Goal: Information Seeking & Learning: Learn about a topic

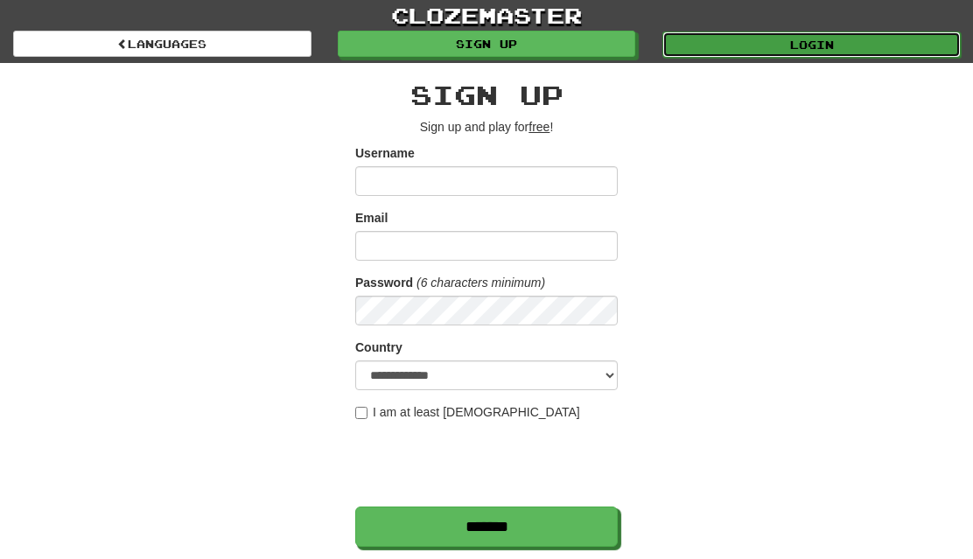
click at [834, 41] on link "Login" at bounding box center [811, 45] width 298 height 26
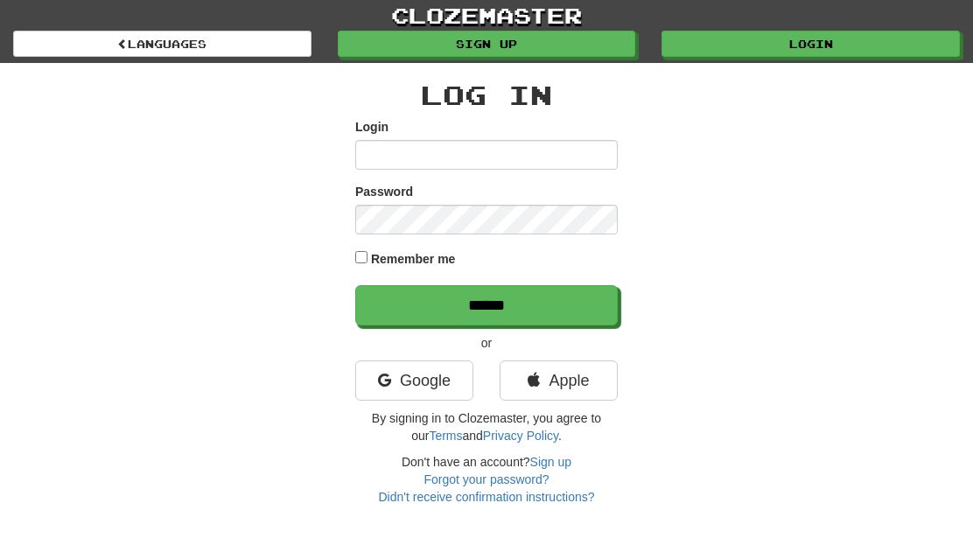
click at [599, 157] on input "Login" at bounding box center [486, 155] width 263 height 30
type input "**********"
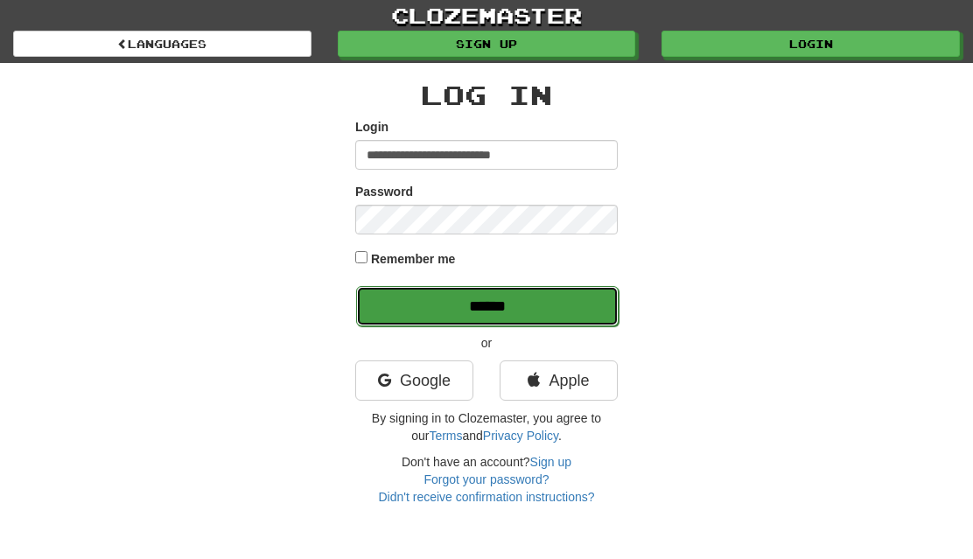
click at [564, 304] on input "******" at bounding box center [487, 306] width 263 height 40
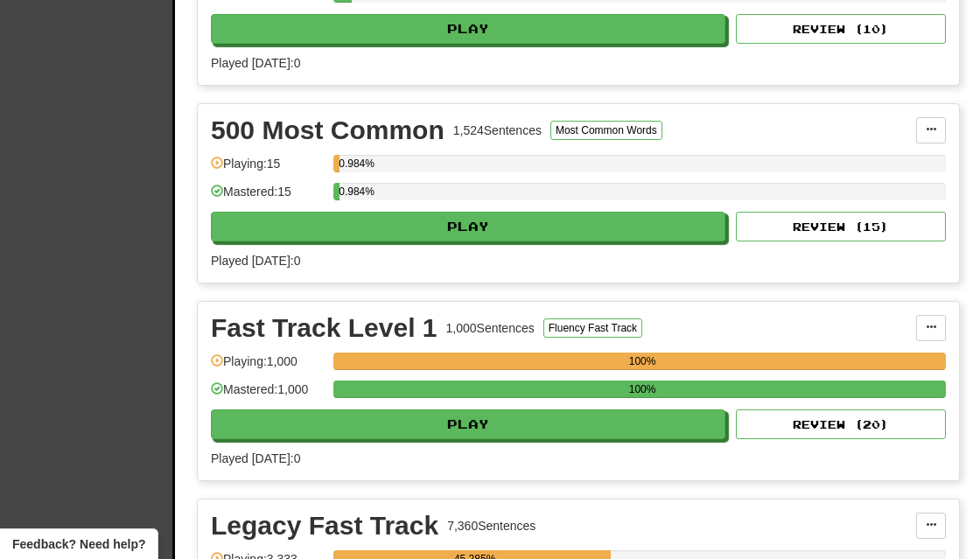
scroll to position [1058, 0]
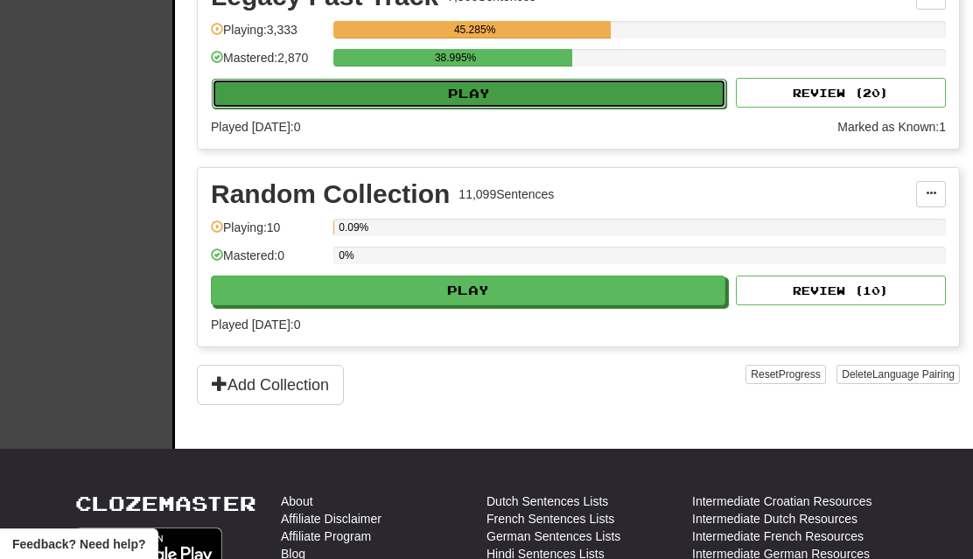
click at [648, 82] on button "Play" at bounding box center [469, 94] width 515 height 30
select select "**"
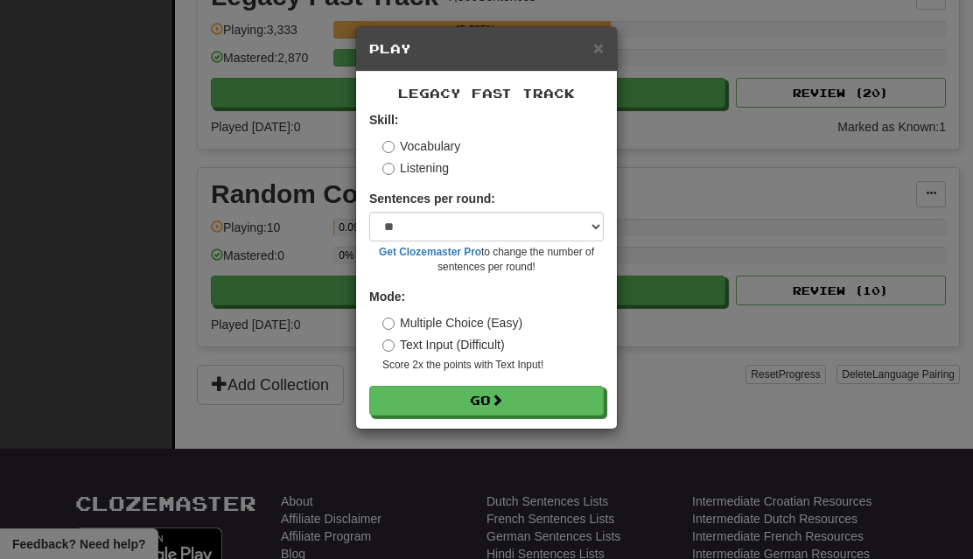
click at [418, 165] on label "Listening" at bounding box center [415, 168] width 67 height 18
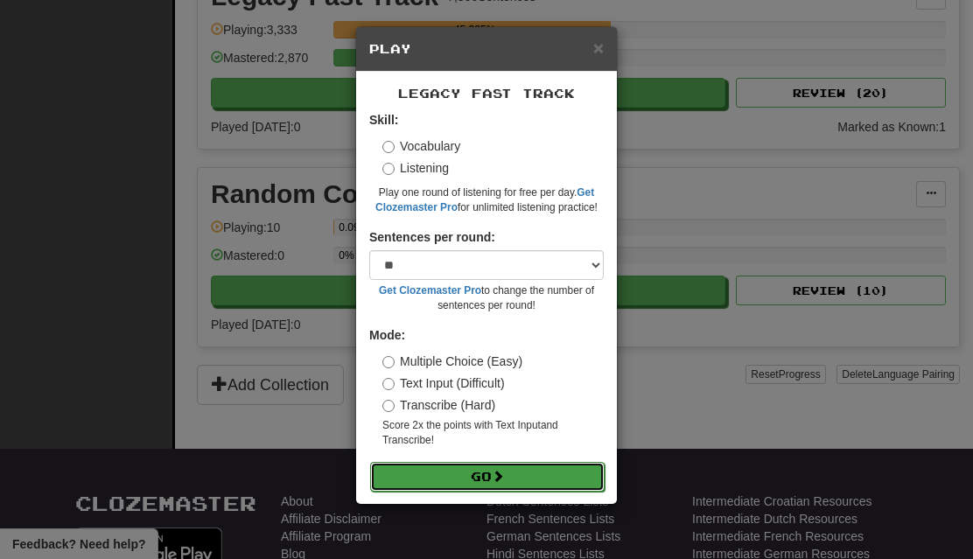
click at [526, 473] on button "Go" at bounding box center [487, 477] width 235 height 30
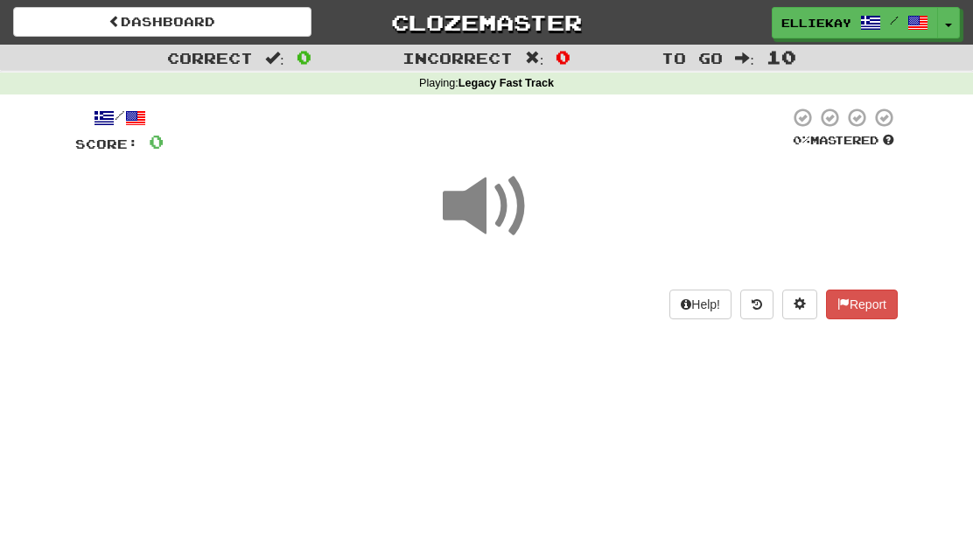
click at [641, 257] on div at bounding box center [486, 218] width 823 height 125
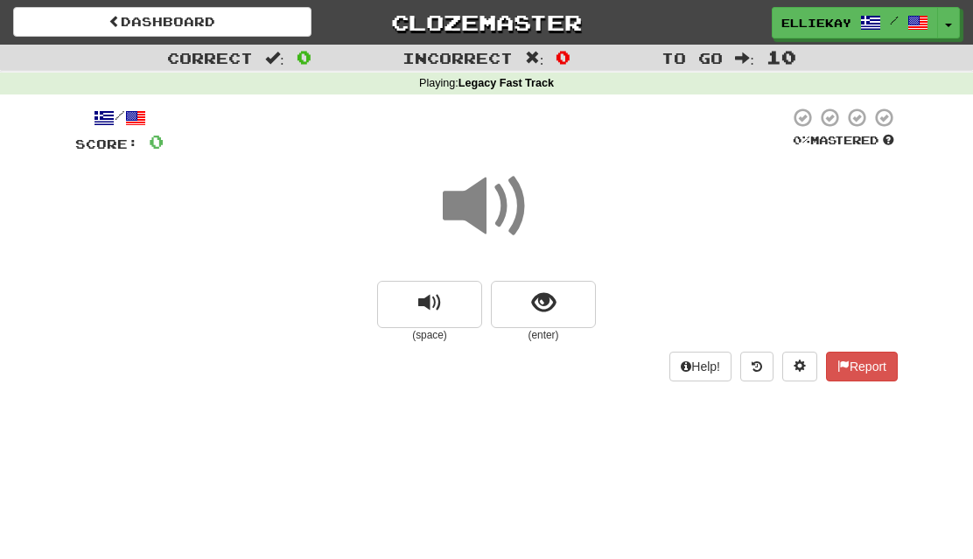
click at [493, 207] on span at bounding box center [487, 207] width 88 height 88
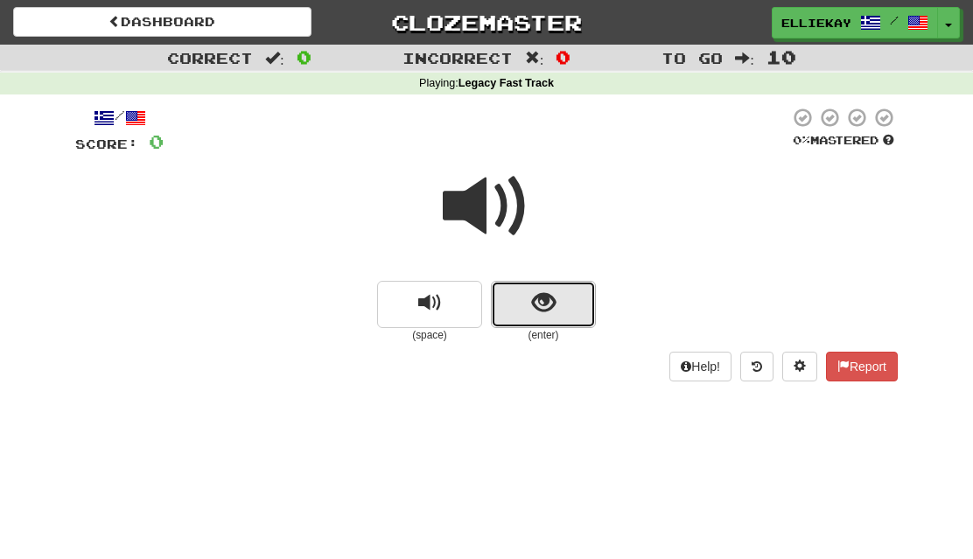
click at [563, 306] on button "show sentence" at bounding box center [543, 304] width 105 height 47
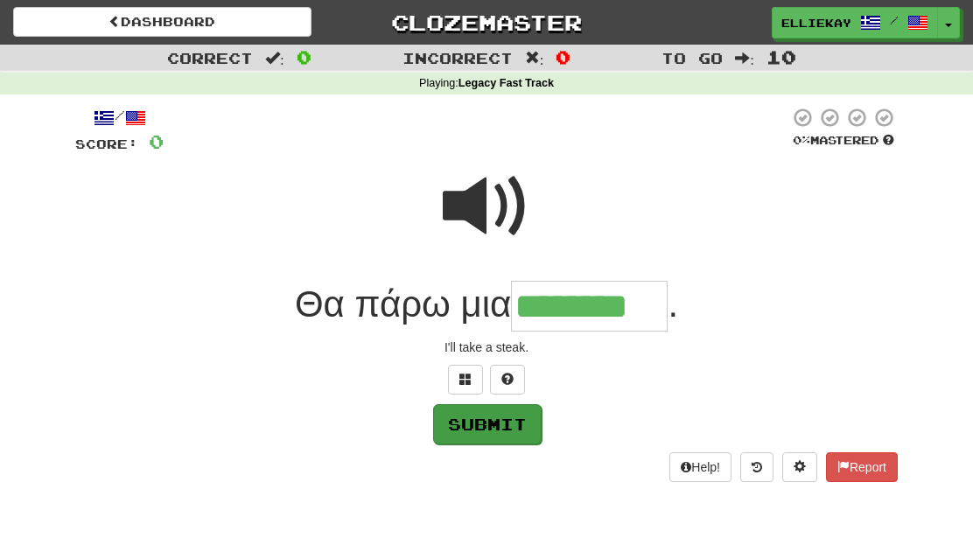
type input "********"
click at [495, 431] on button "Submit" at bounding box center [487, 424] width 109 height 40
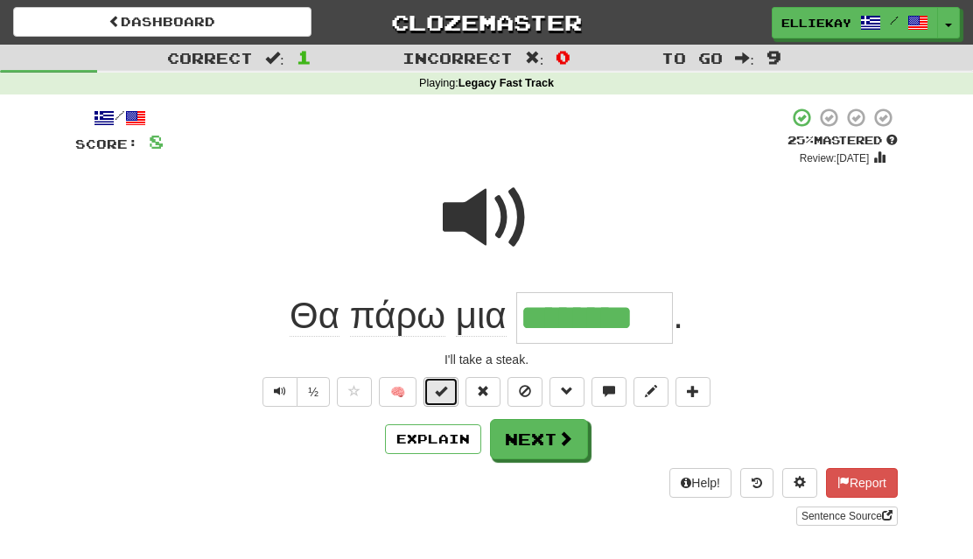
click at [440, 387] on span at bounding box center [441, 391] width 12 height 12
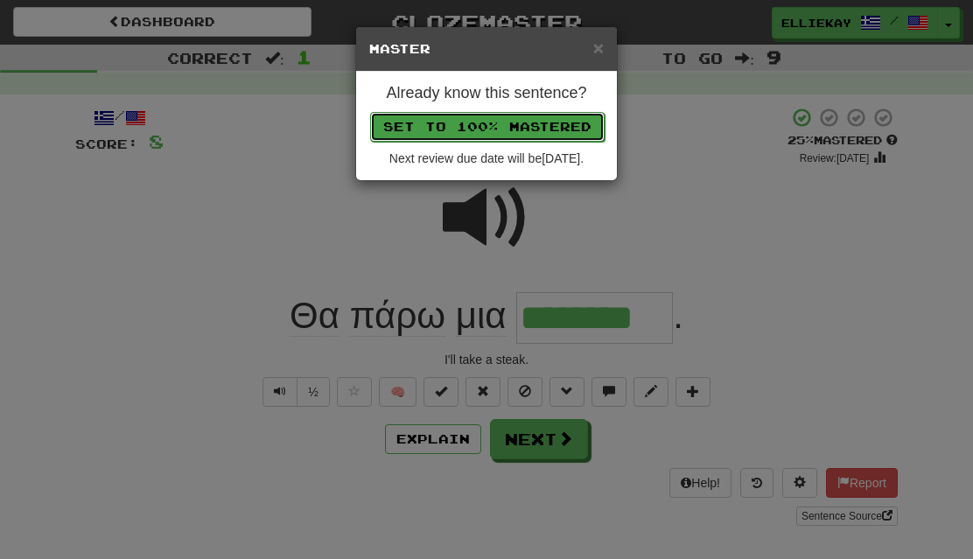
click at [571, 128] on button "Set to 100% Mastered" at bounding box center [487, 127] width 235 height 30
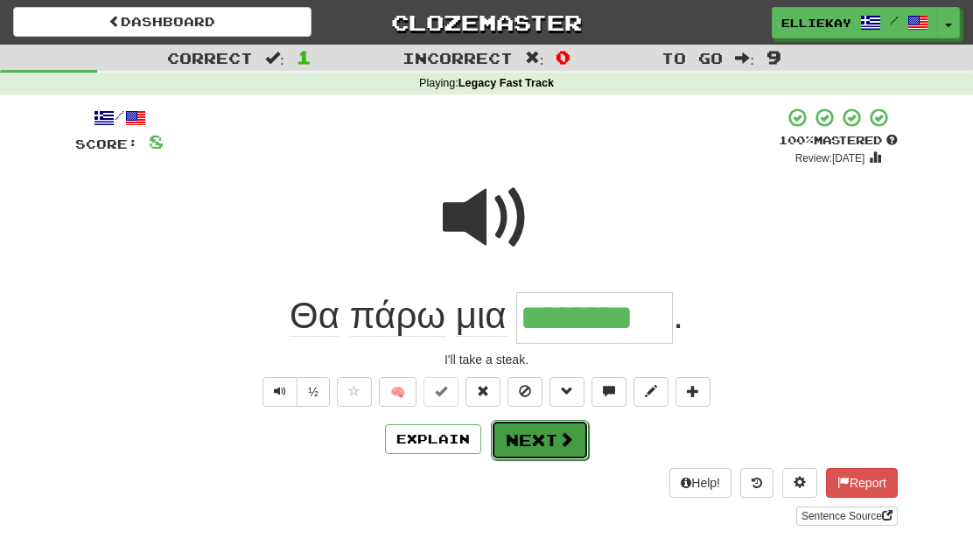
click at [563, 431] on span at bounding box center [566, 439] width 16 height 16
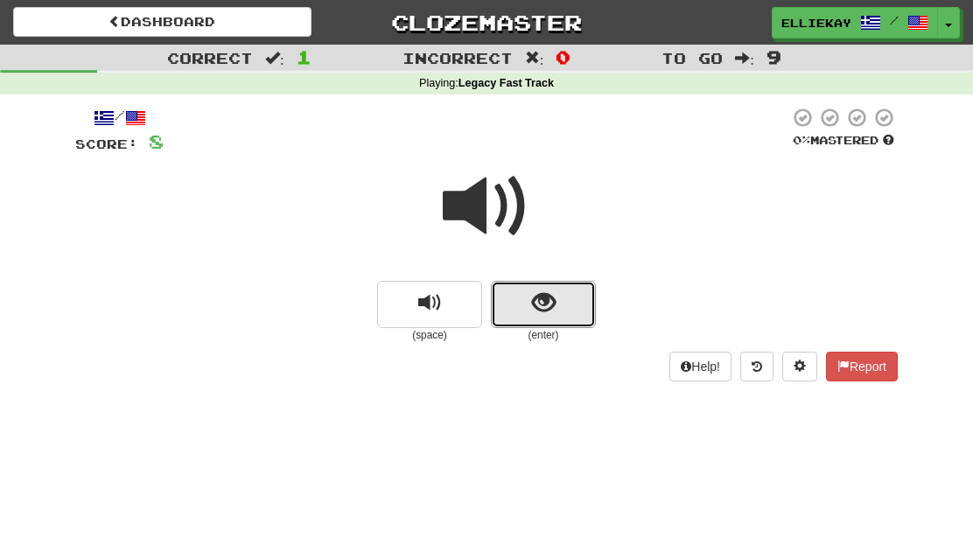
click at [575, 316] on button "show sentence" at bounding box center [543, 304] width 105 height 47
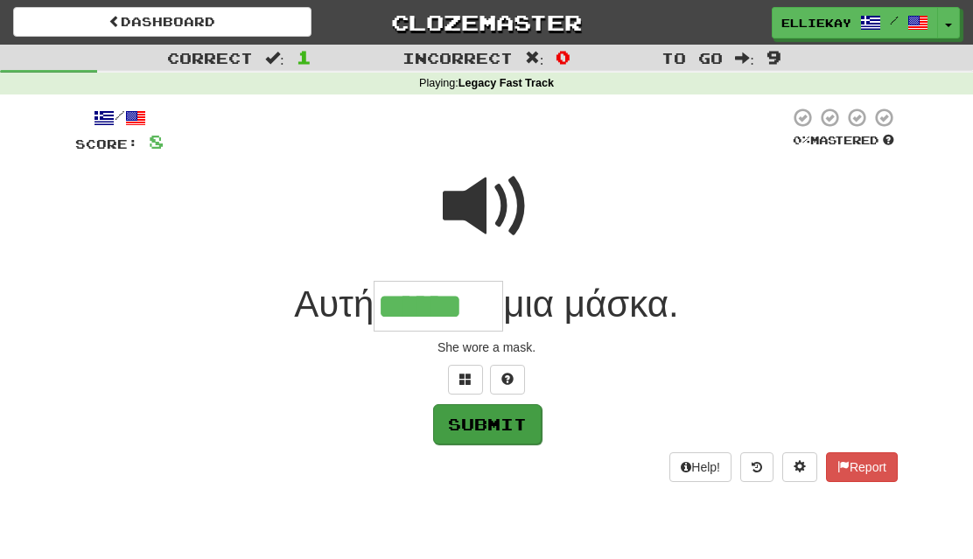
type input "******"
click at [494, 430] on button "Submit" at bounding box center [487, 424] width 109 height 40
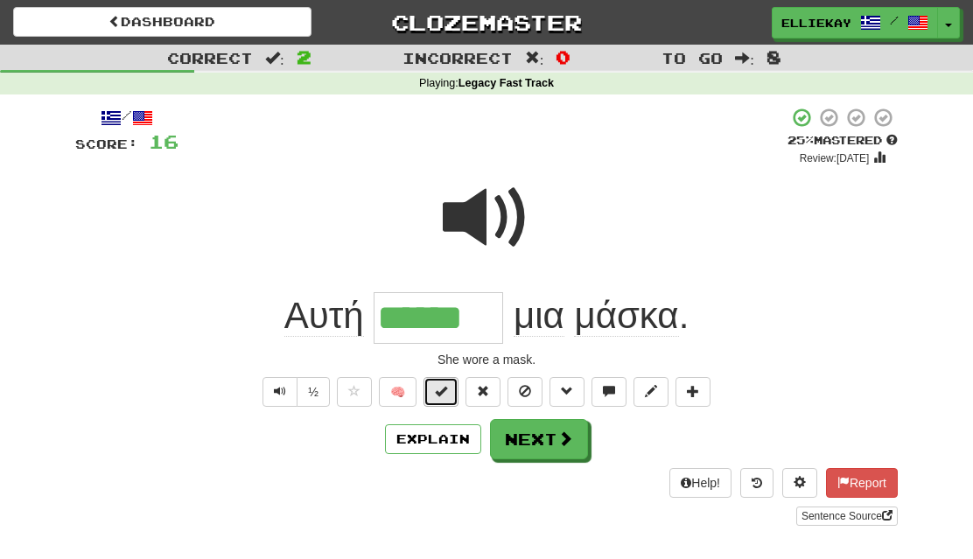
click at [444, 385] on span at bounding box center [441, 391] width 12 height 12
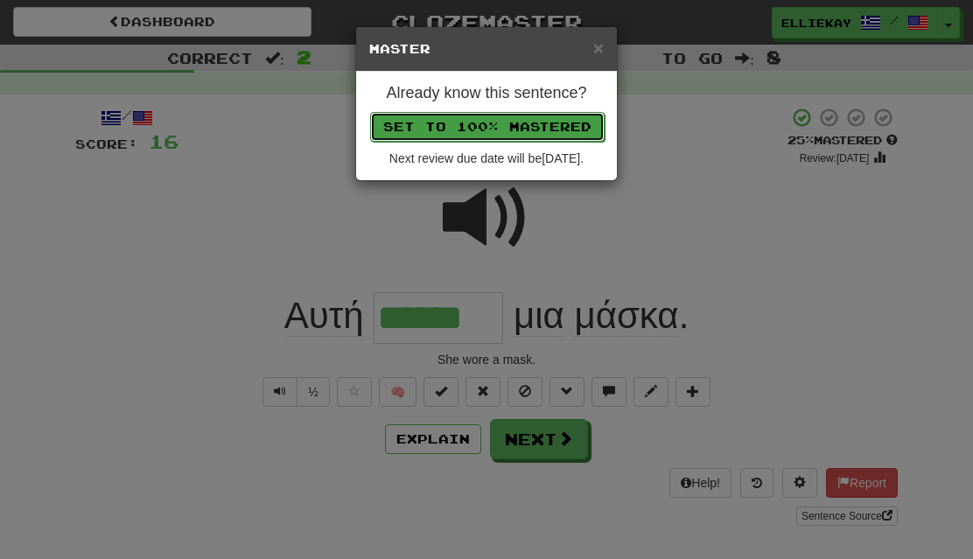
click at [590, 119] on button "Set to 100% Mastered" at bounding box center [487, 127] width 235 height 30
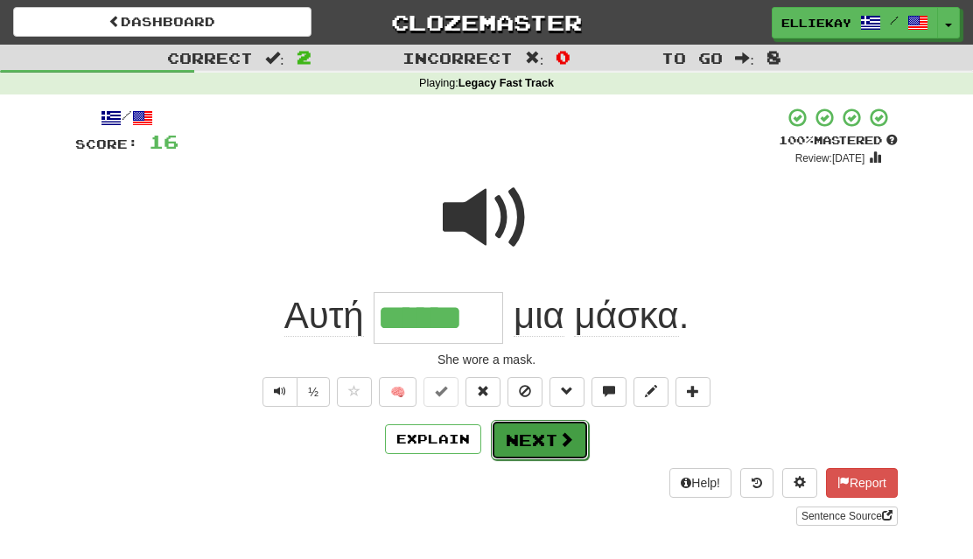
click at [550, 433] on button "Next" at bounding box center [540, 440] width 98 height 40
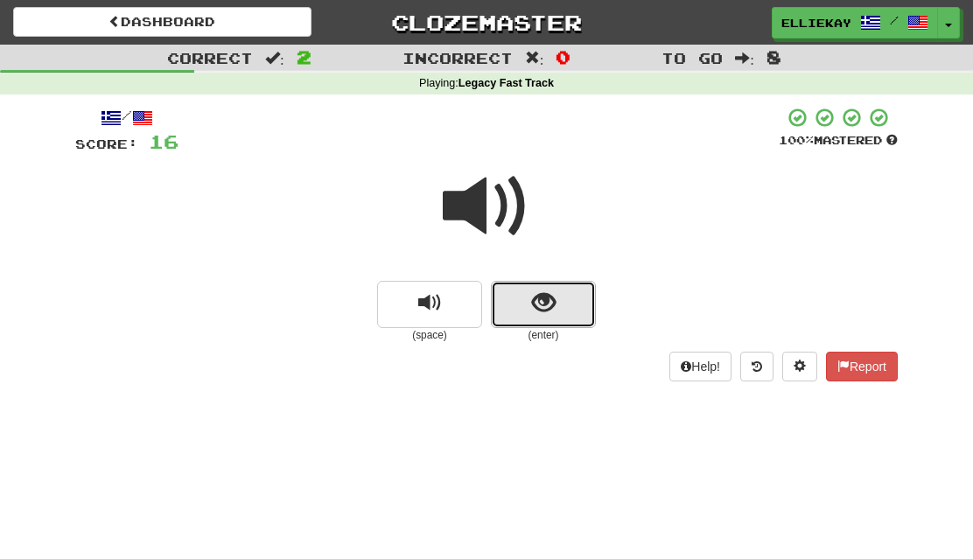
click at [543, 305] on span "show sentence" at bounding box center [544, 303] width 24 height 24
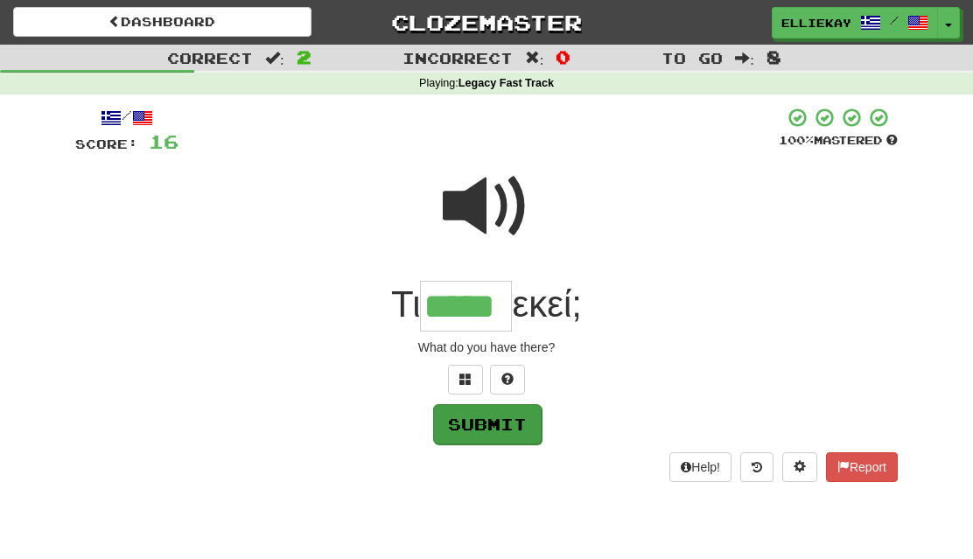
type input "*****"
click at [524, 425] on button "Submit" at bounding box center [487, 424] width 109 height 40
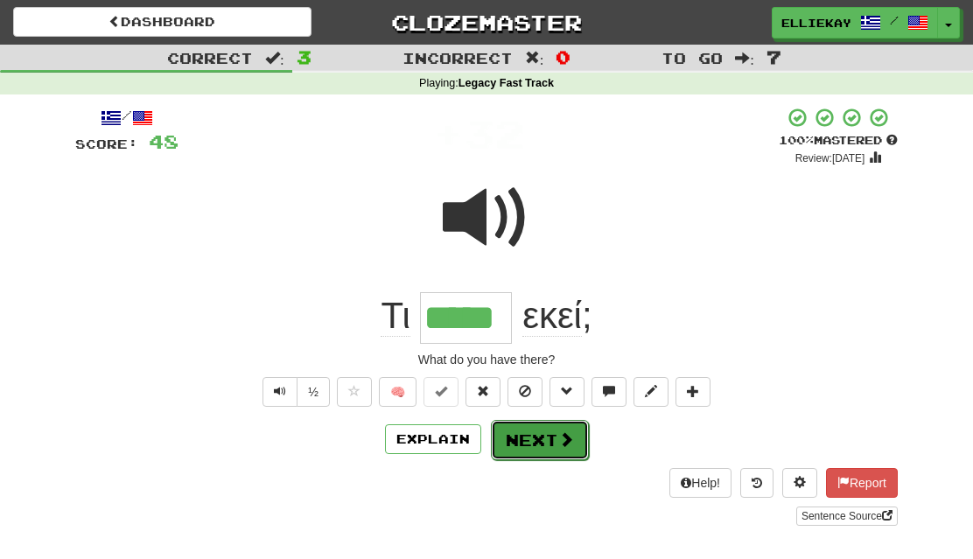
click at [550, 438] on button "Next" at bounding box center [540, 440] width 98 height 40
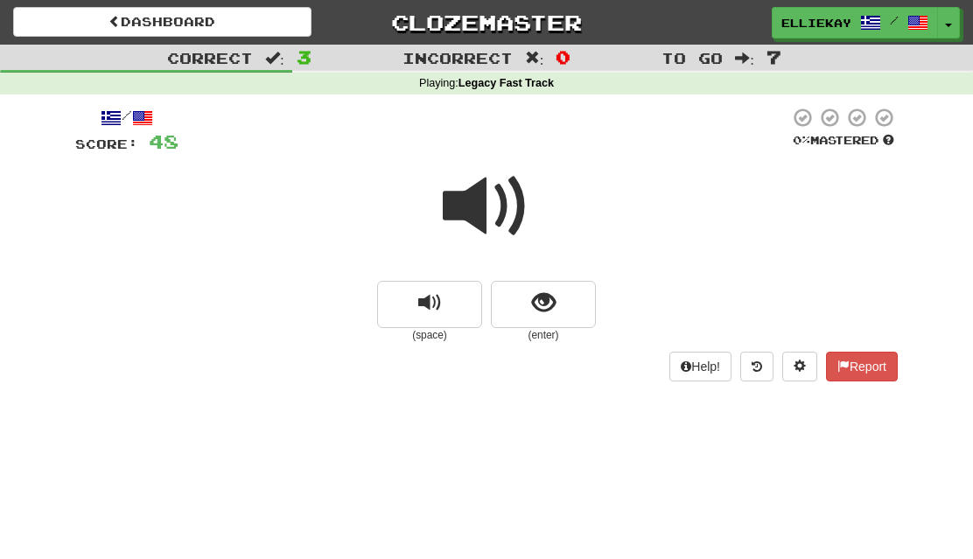
click at [482, 206] on span at bounding box center [487, 207] width 88 height 88
click at [558, 306] on button "show sentence" at bounding box center [543, 304] width 105 height 47
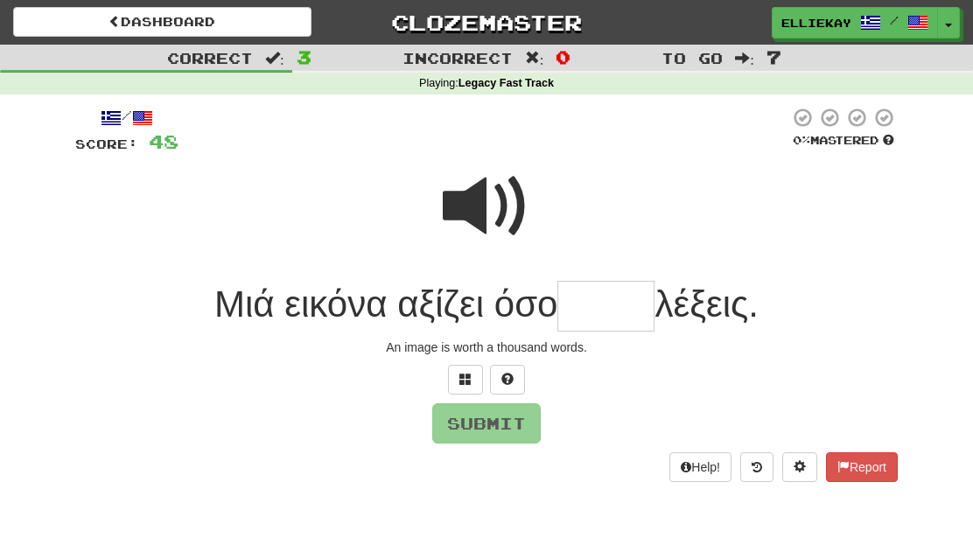
click at [491, 209] on span at bounding box center [487, 207] width 88 height 88
click at [477, 382] on button at bounding box center [465, 380] width 35 height 30
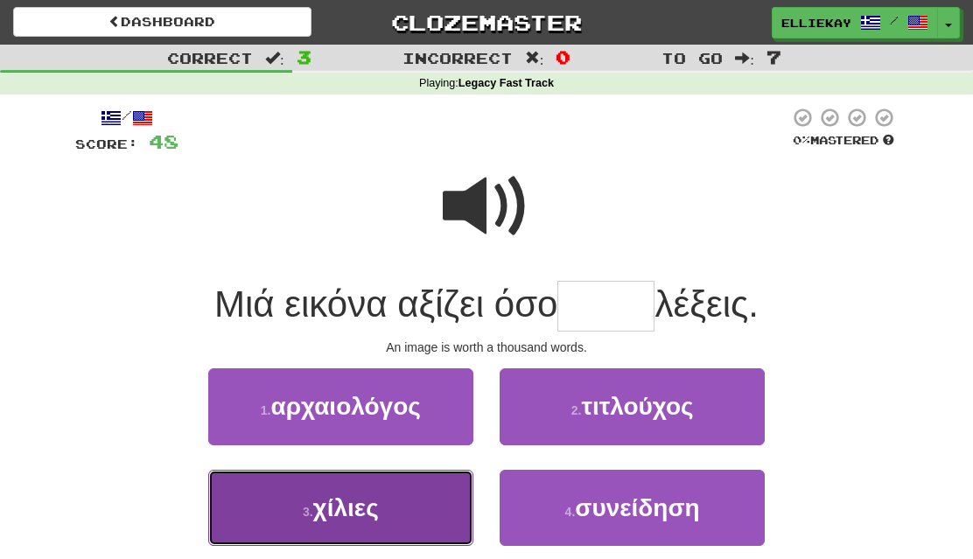
click at [406, 515] on button "3 . χίλιες" at bounding box center [340, 508] width 265 height 76
type input "******"
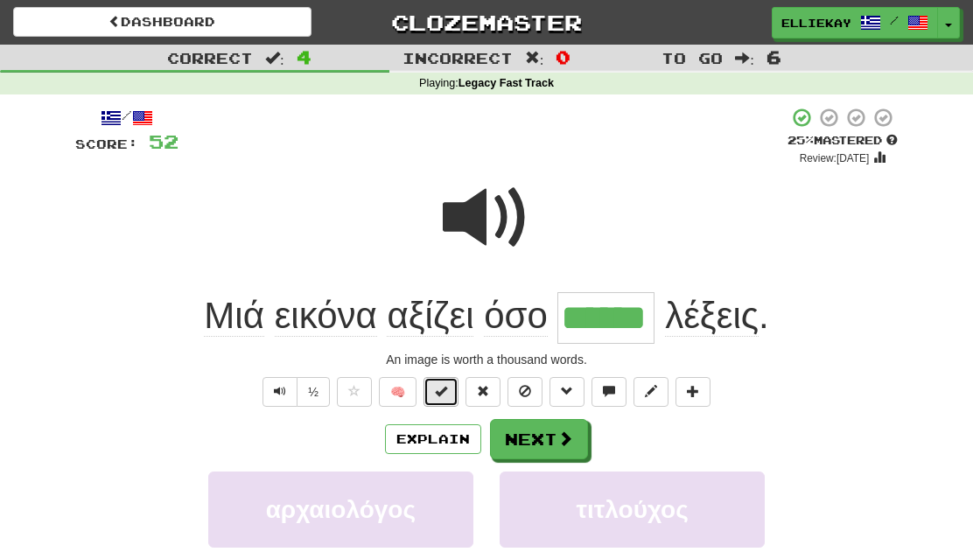
click at [438, 395] on span at bounding box center [441, 391] width 12 height 12
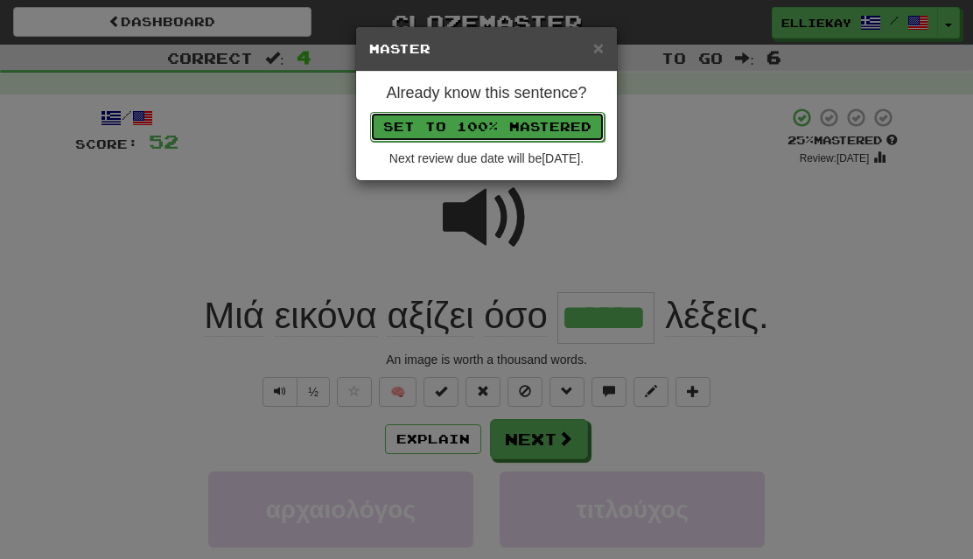
click at [556, 135] on button "Set to 100% Mastered" at bounding box center [487, 127] width 235 height 30
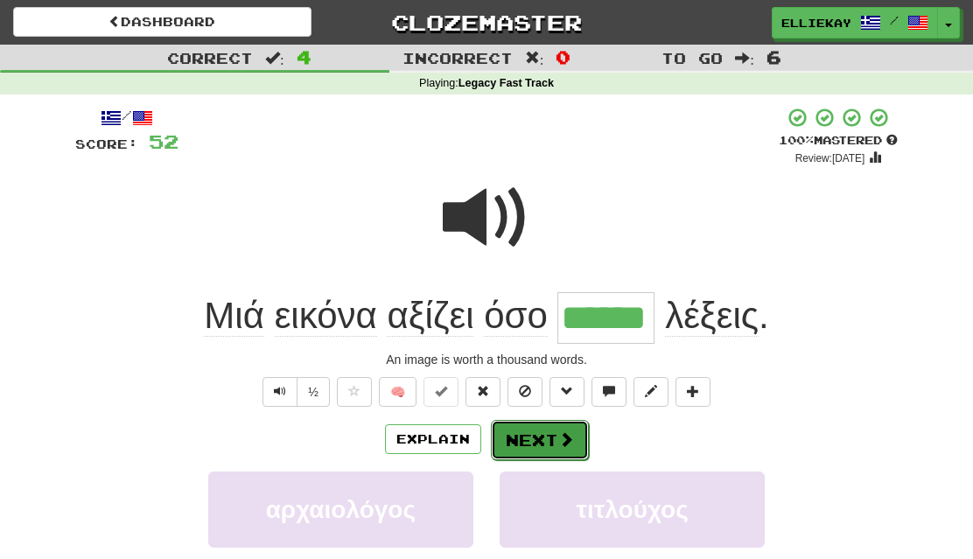
click at [566, 439] on span at bounding box center [566, 439] width 16 height 16
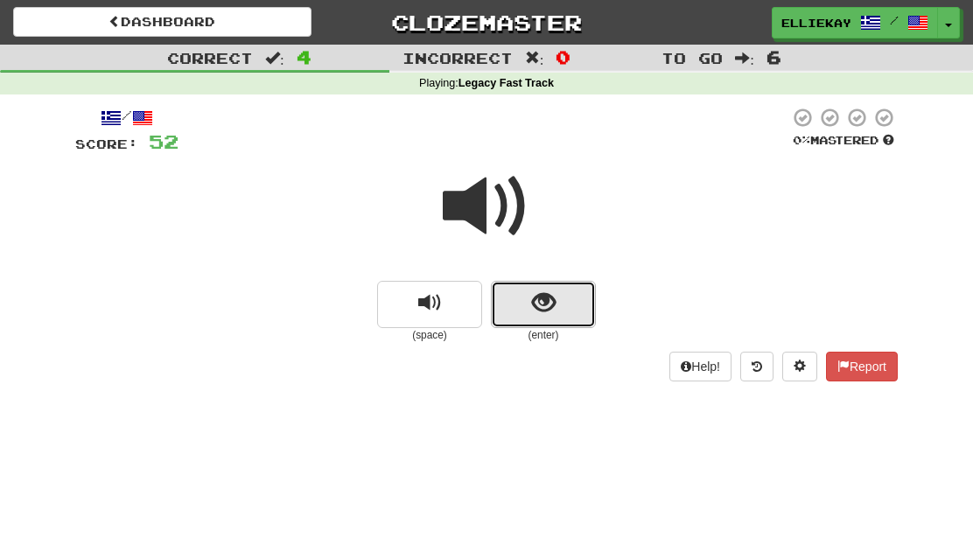
click at [589, 311] on button "show sentence" at bounding box center [543, 304] width 105 height 47
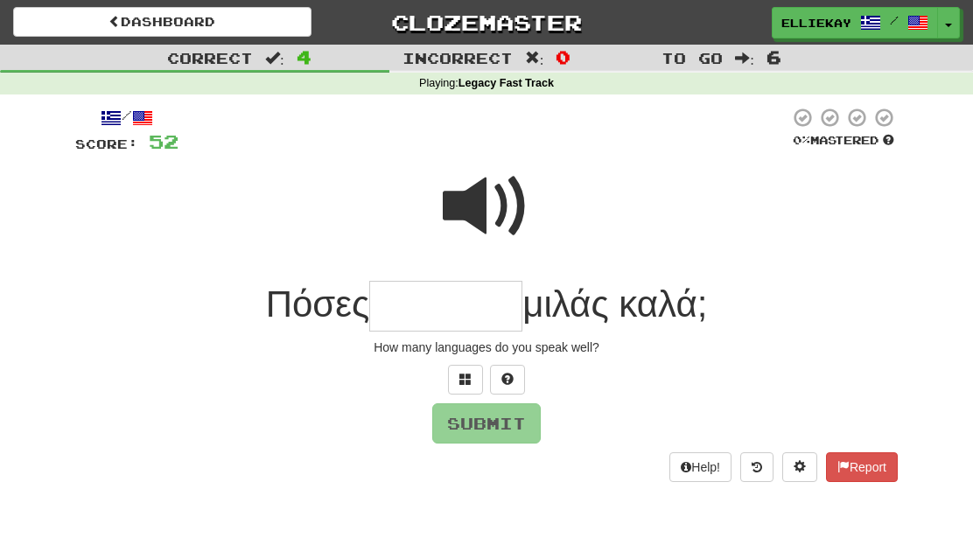
type input "*"
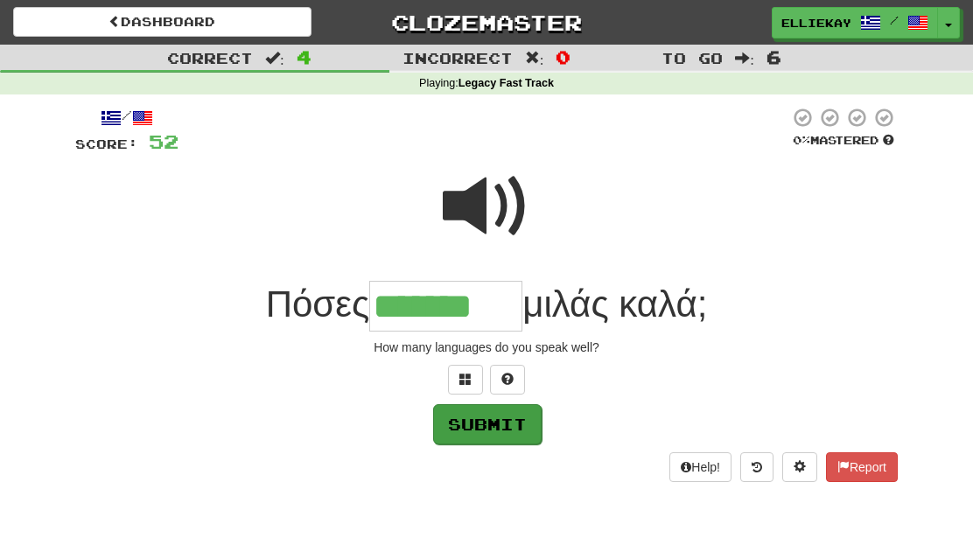
type input "*******"
click at [538, 426] on button "Submit" at bounding box center [487, 424] width 109 height 40
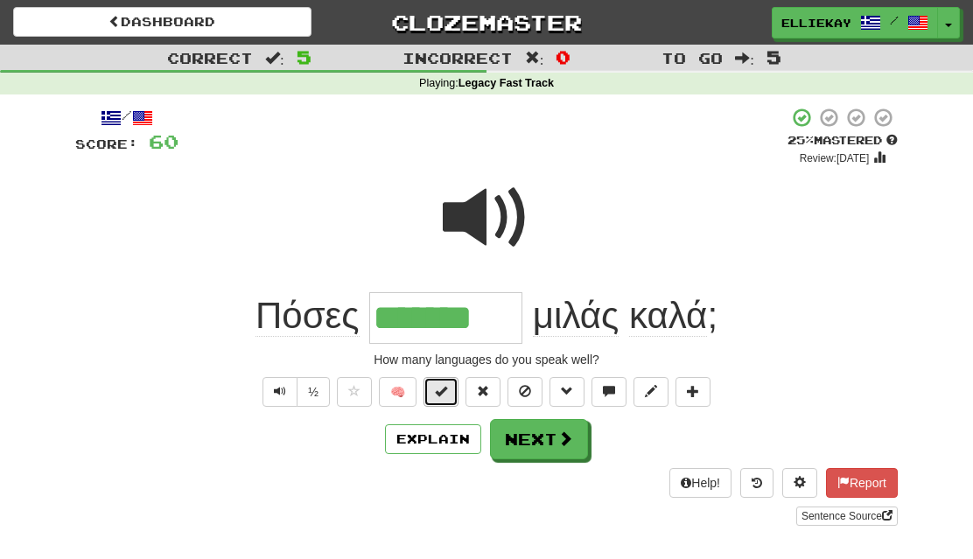
click at [442, 389] on span at bounding box center [441, 391] width 12 height 12
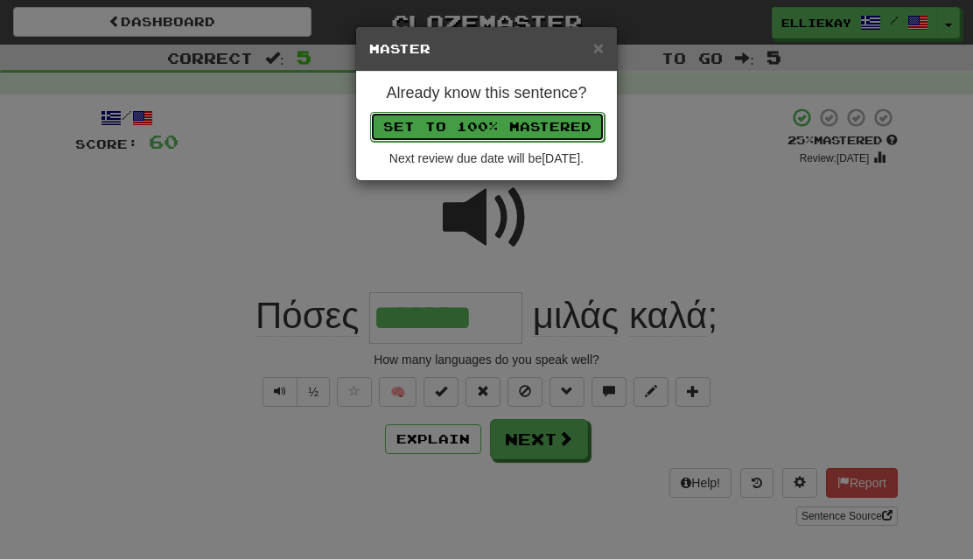
click at [566, 114] on button "Set to 100% Mastered" at bounding box center [487, 127] width 235 height 30
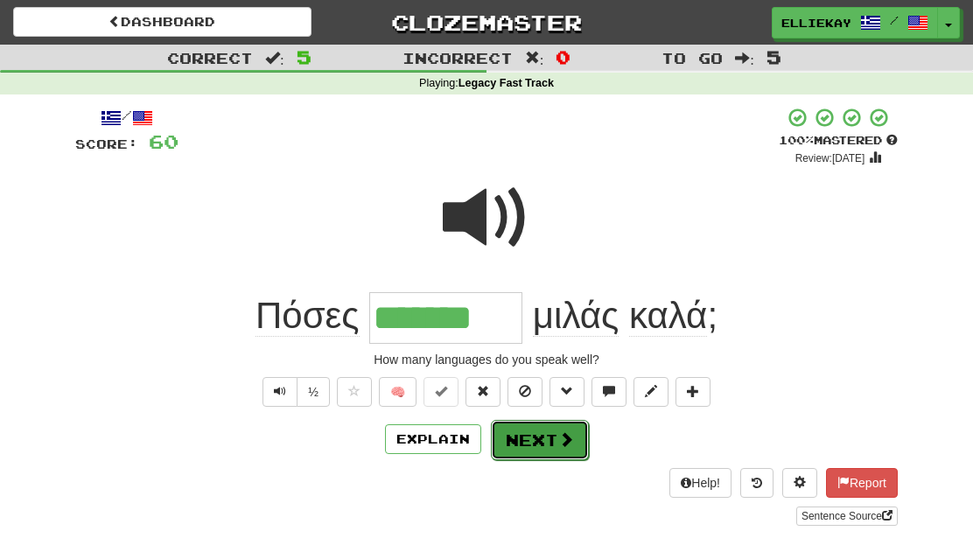
click at [564, 440] on span at bounding box center [566, 439] width 16 height 16
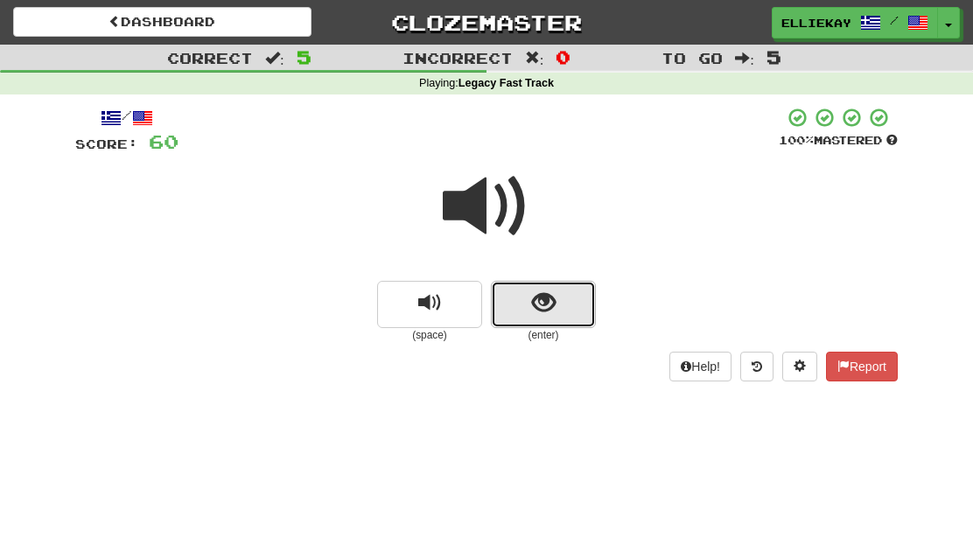
click at [564, 322] on button "show sentence" at bounding box center [543, 304] width 105 height 47
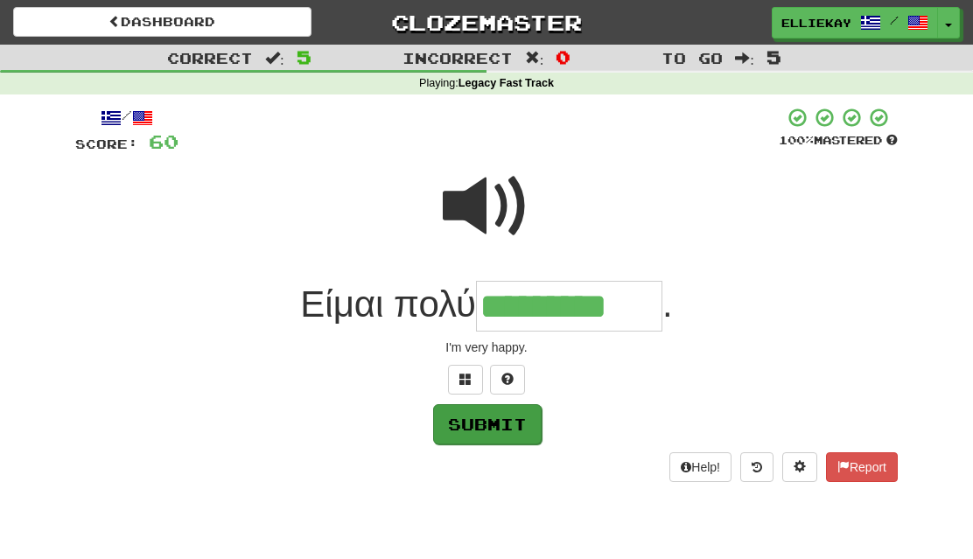
type input "*********"
click at [517, 428] on button "Submit" at bounding box center [487, 424] width 109 height 40
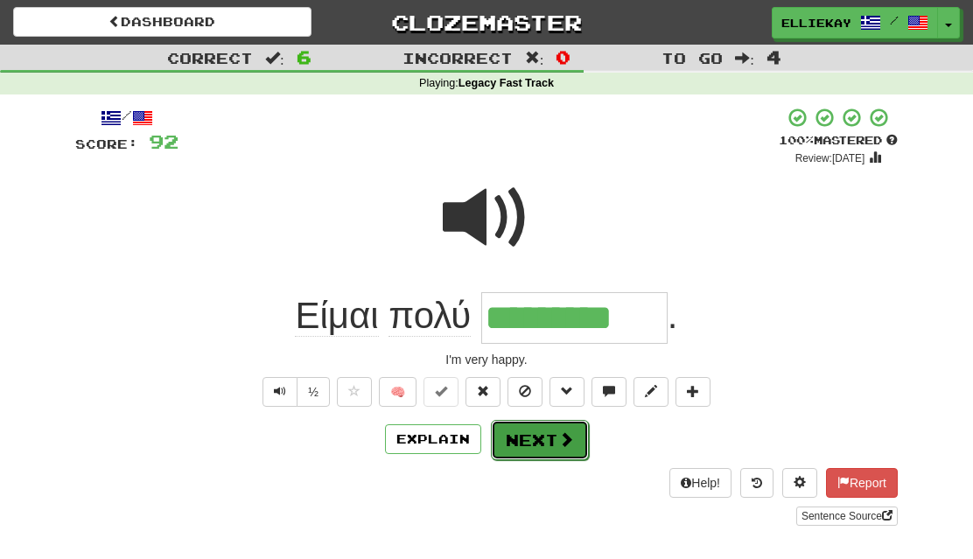
click at [568, 444] on span at bounding box center [566, 439] width 16 height 16
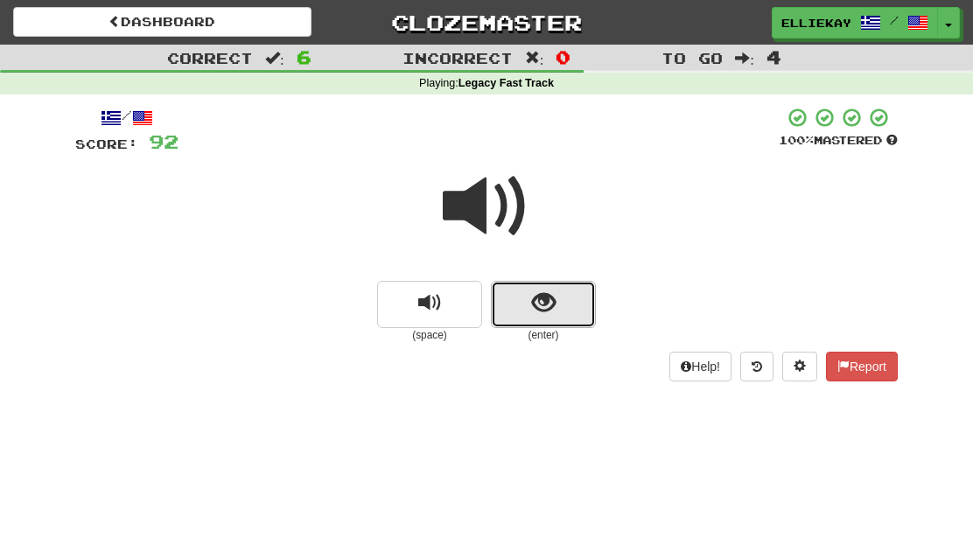
click at [580, 310] on button "show sentence" at bounding box center [543, 304] width 105 height 47
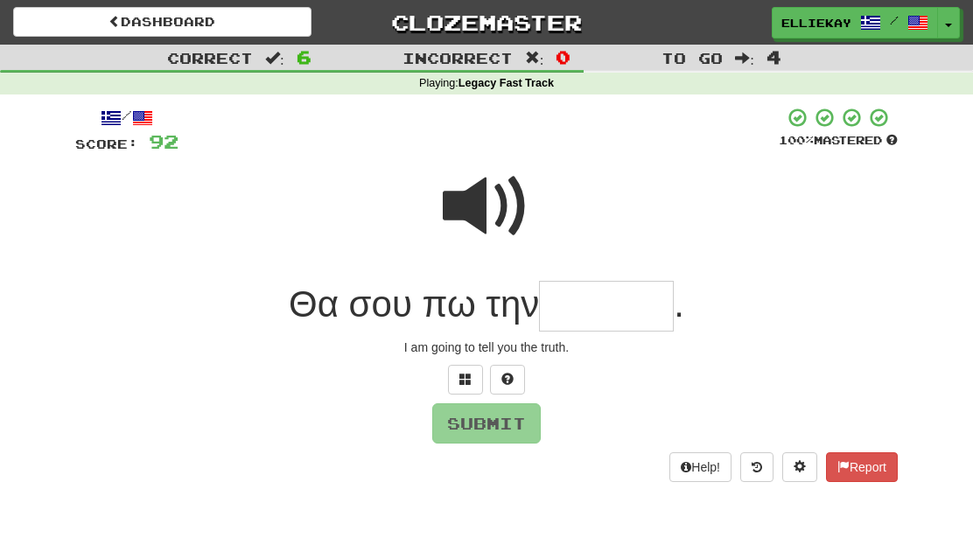
type input "*"
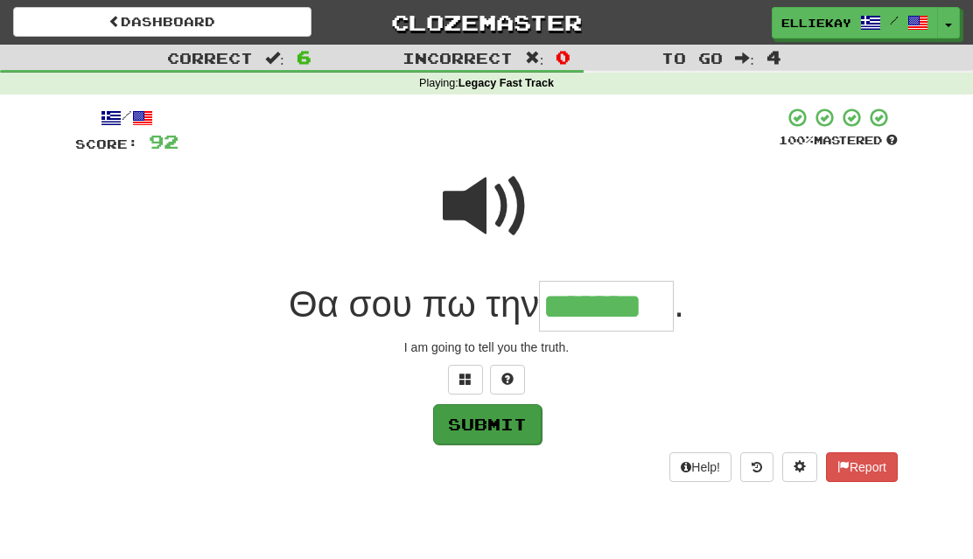
type input "*******"
click at [535, 424] on button "Submit" at bounding box center [487, 424] width 109 height 40
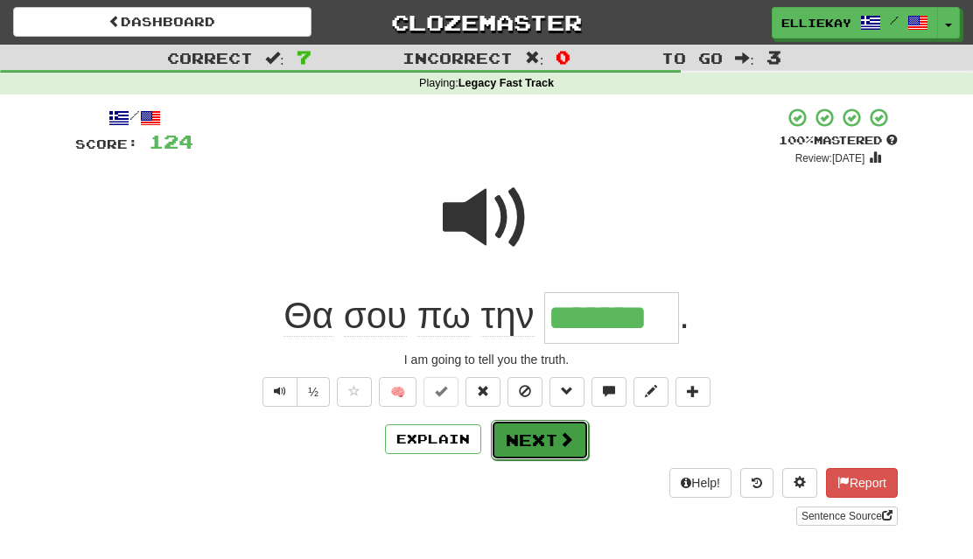
click at [550, 451] on button "Next" at bounding box center [540, 440] width 98 height 40
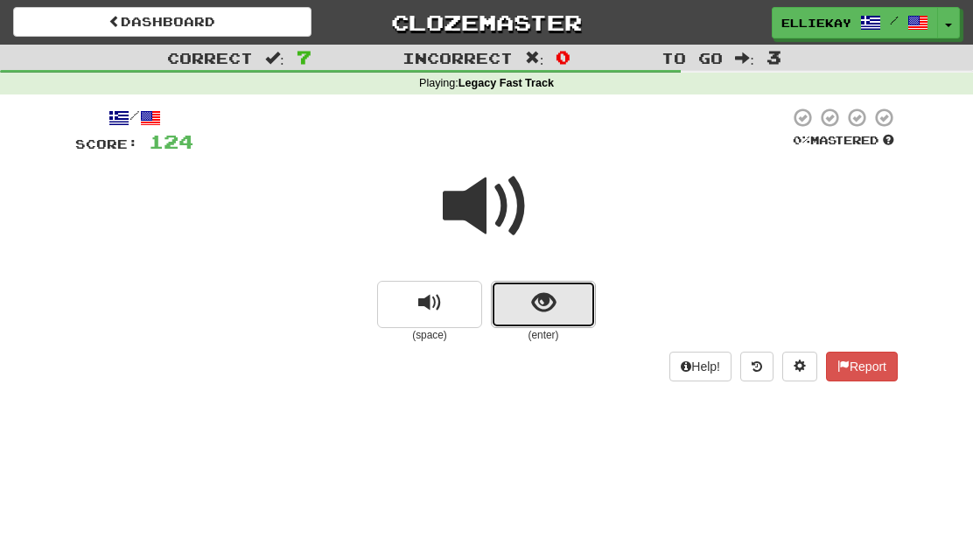
click at [558, 314] on button "show sentence" at bounding box center [543, 304] width 105 height 47
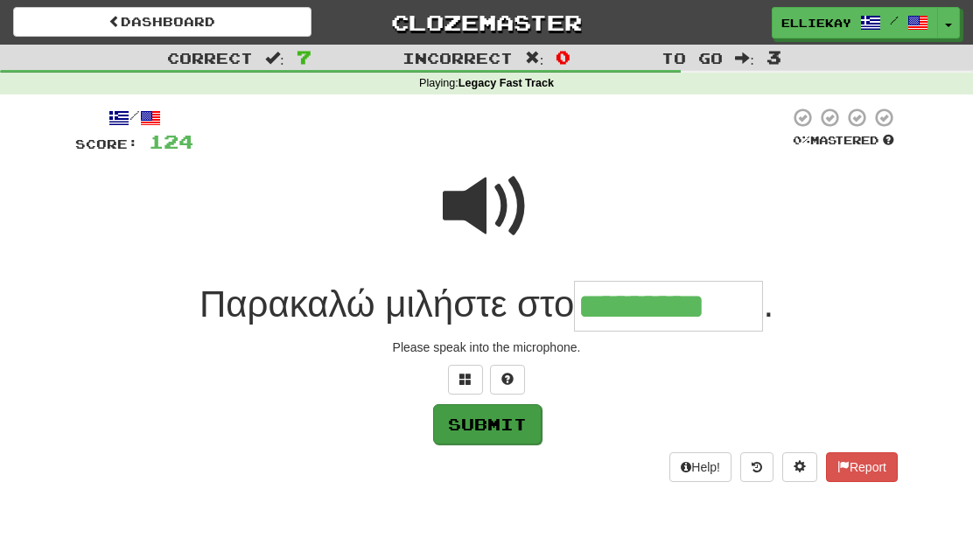
type input "*********"
click at [505, 431] on button "Submit" at bounding box center [487, 424] width 109 height 40
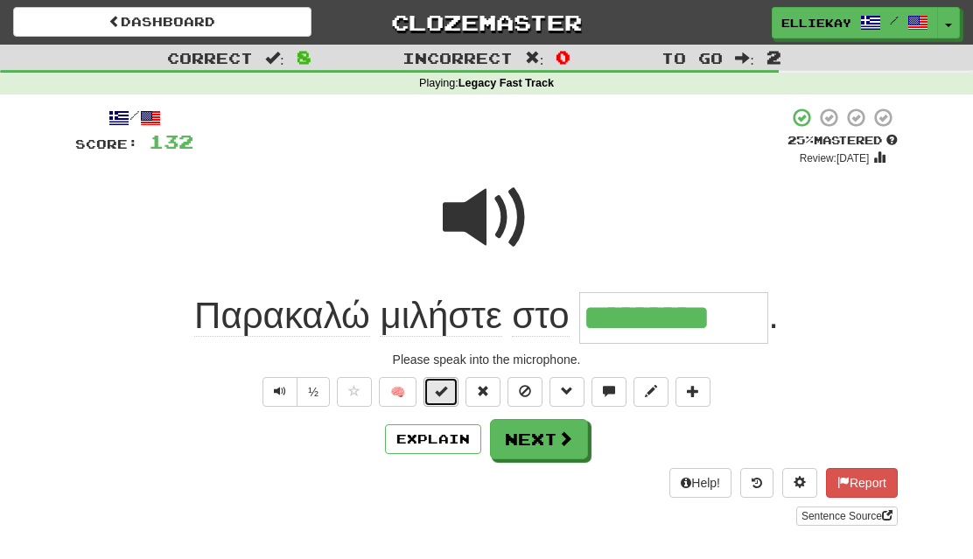
click at [439, 396] on span at bounding box center [441, 391] width 12 height 12
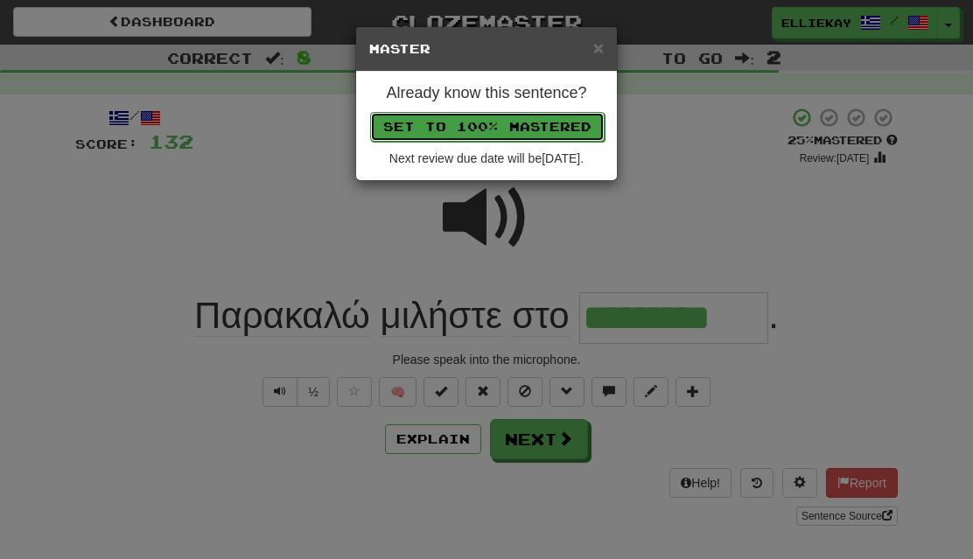
click at [543, 124] on button "Set to 100% Mastered" at bounding box center [487, 127] width 235 height 30
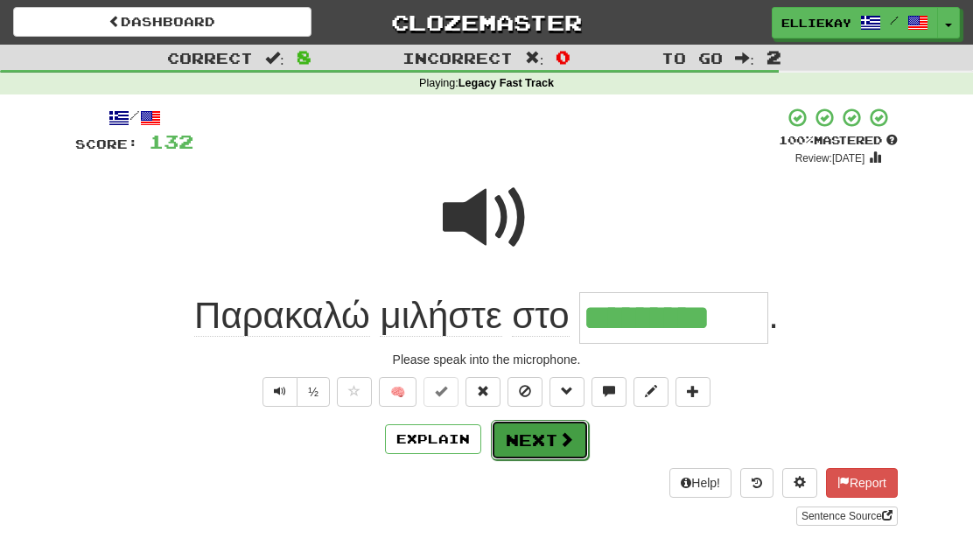
click at [573, 442] on button "Next" at bounding box center [540, 440] width 98 height 40
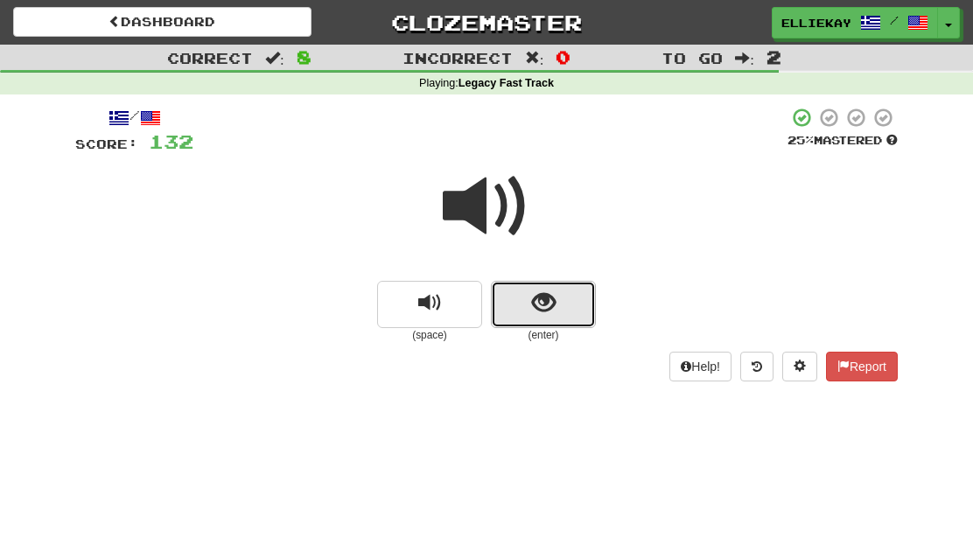
click at [559, 290] on button "show sentence" at bounding box center [543, 304] width 105 height 47
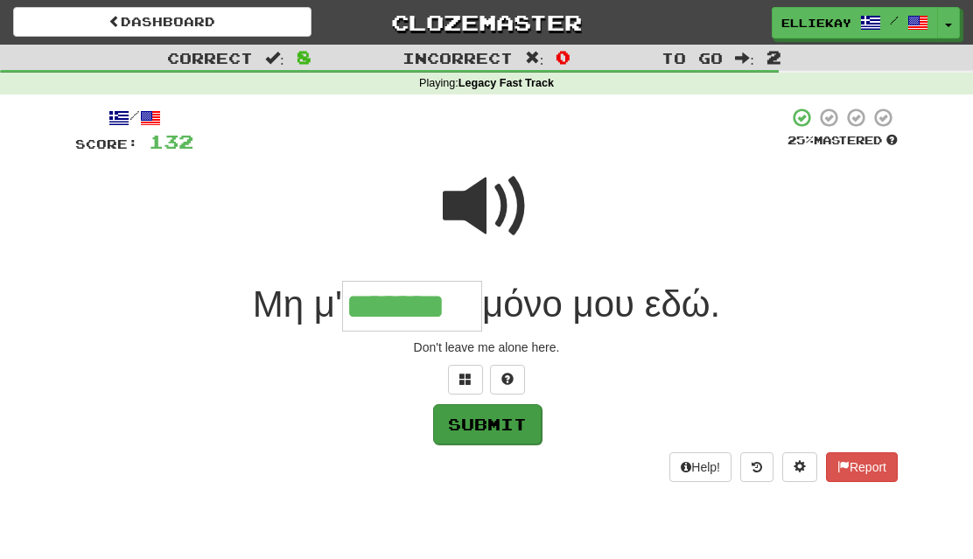
type input "*******"
click at [501, 429] on button "Submit" at bounding box center [487, 424] width 109 height 40
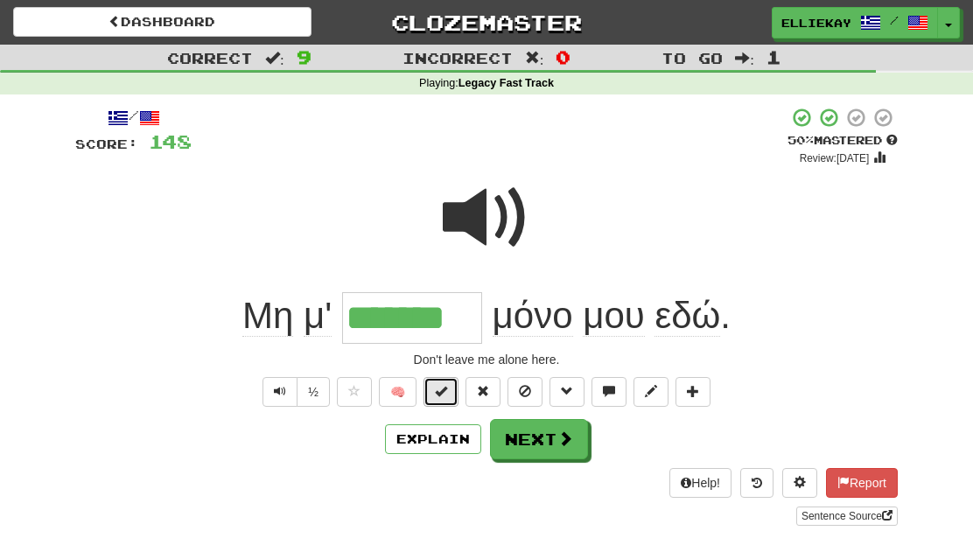
click at [446, 390] on span at bounding box center [441, 391] width 12 height 12
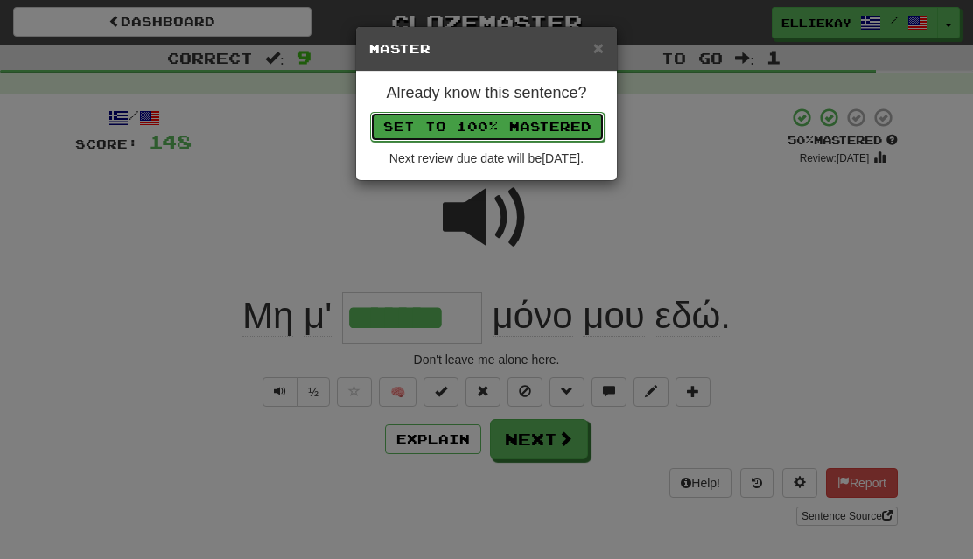
click at [547, 122] on button "Set to 100% Mastered" at bounding box center [487, 127] width 235 height 30
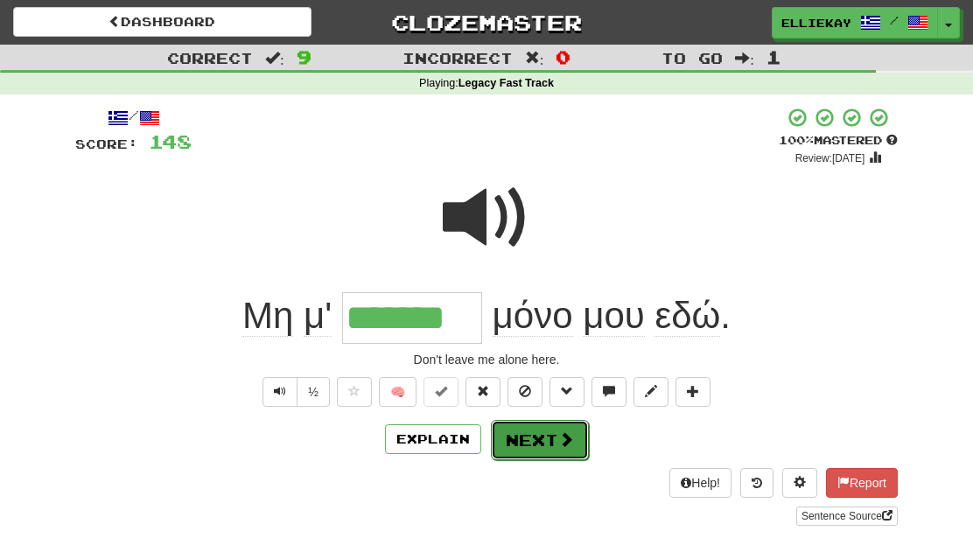
click at [563, 437] on span at bounding box center [566, 439] width 16 height 16
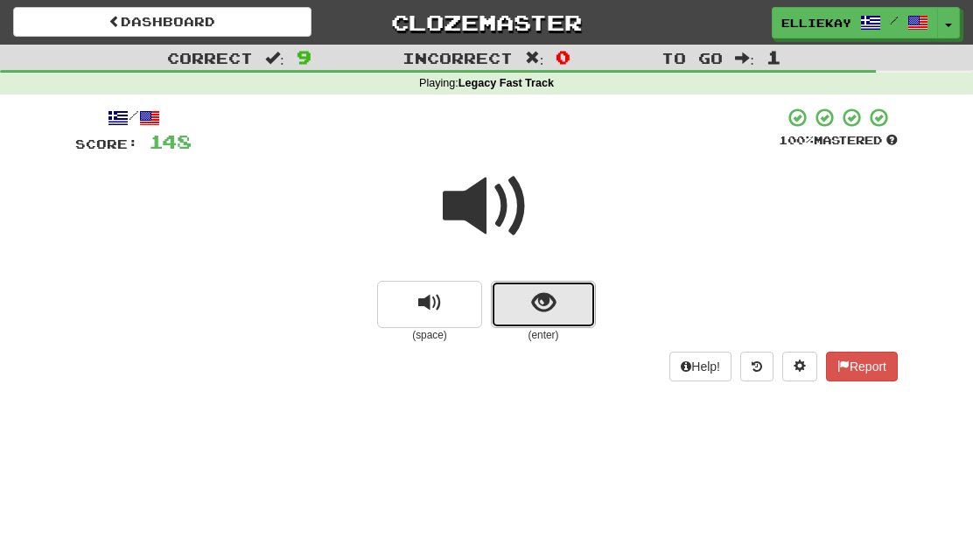
click at [545, 321] on button "show sentence" at bounding box center [543, 304] width 105 height 47
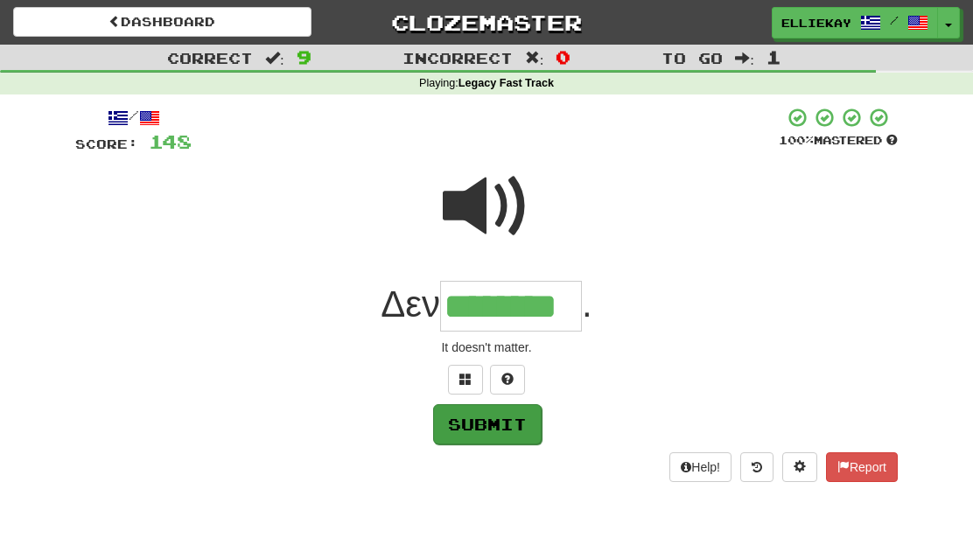
type input "********"
click at [510, 415] on button "Submit" at bounding box center [487, 424] width 109 height 40
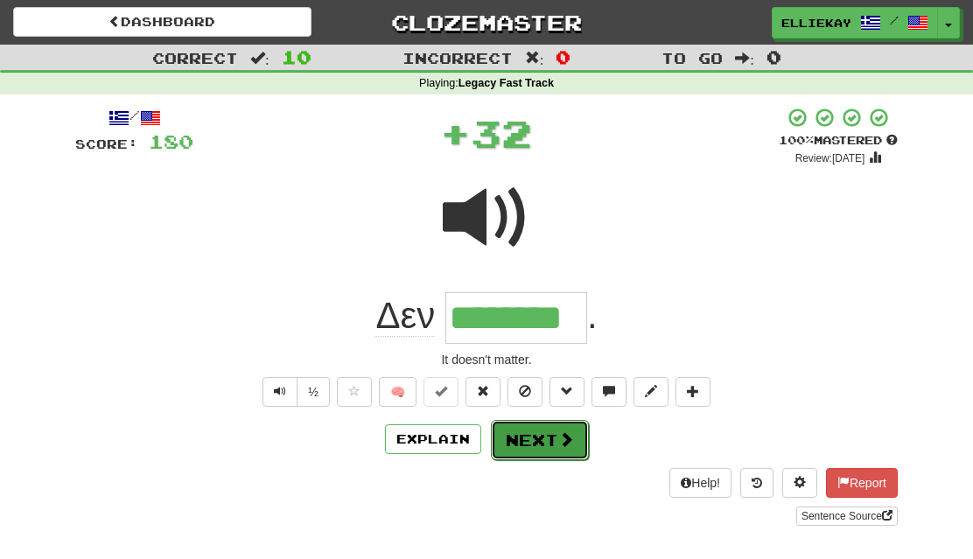
click at [523, 448] on button "Next" at bounding box center [540, 440] width 98 height 40
